Goal: Task Accomplishment & Management: Manage account settings

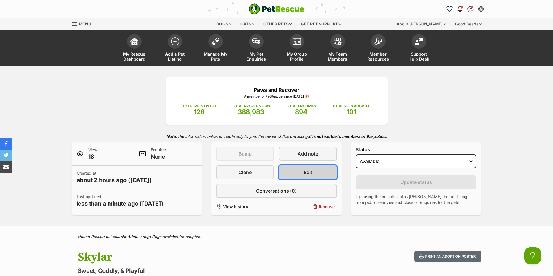
click at [296, 173] on link "Edit" at bounding box center [307, 173] width 58 height 14
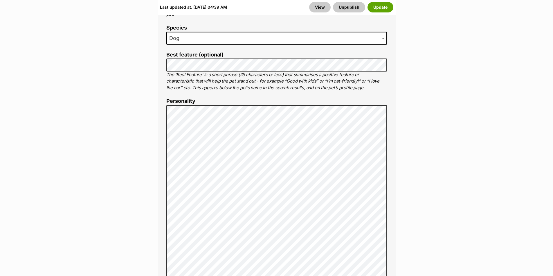
scroll to position [406, 0]
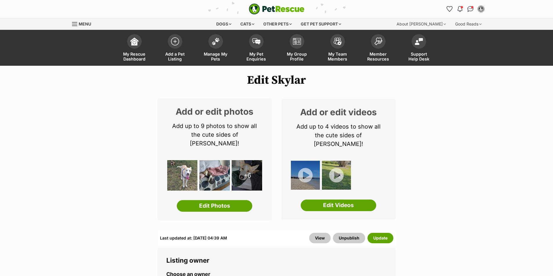
scroll to position [412, 0]
